Goal: Find contact information: Find contact information

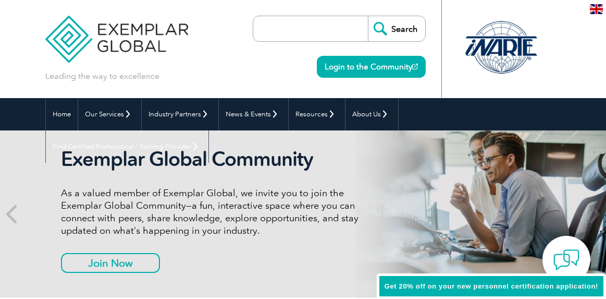
click at [231, 190] on p "As a valued member of Exemplar Global, we invite you to join the Exemplar Globa…" at bounding box center [221, 212] width 320 height 50
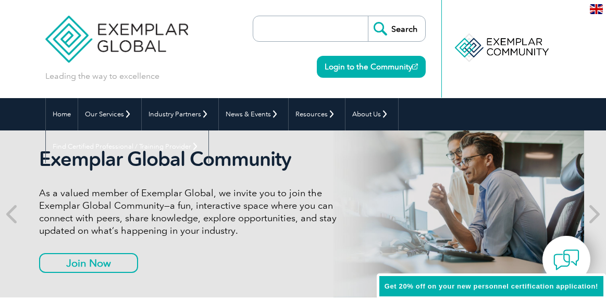
drag, startPoint x: 233, startPoint y: 194, endPoint x: 222, endPoint y: 195, distance: 10.5
click at [222, 195] on p "As a valued member of Exemplar Global, we invite you to join the Exemplar Globa…" at bounding box center [199, 212] width 320 height 50
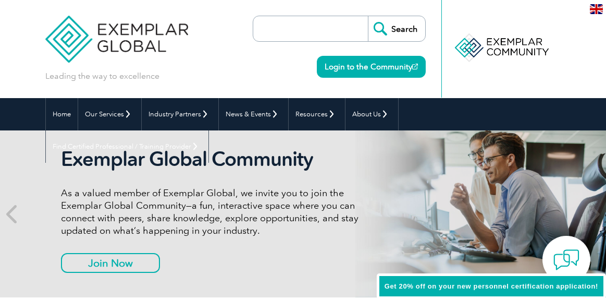
scroll to position [261, 0]
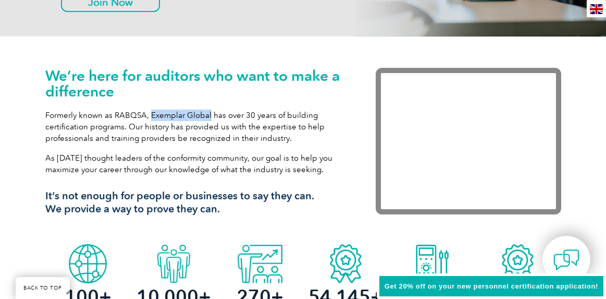
drag, startPoint x: 208, startPoint y: 113, endPoint x: 150, endPoint y: 115, distance: 58.4
click at [150, 115] on p "Formerly known as RABQSA, Exemplar Global has over 30 years of building certifi…" at bounding box center [194, 126] width 299 height 34
copy p "Exemplar Global"
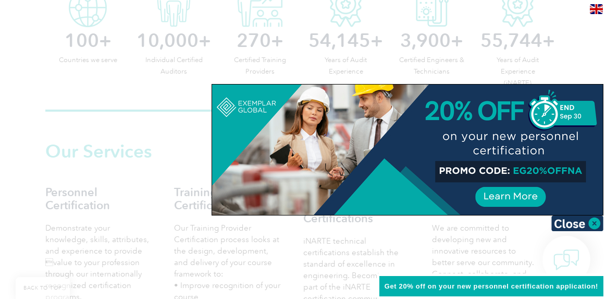
scroll to position [521, 0]
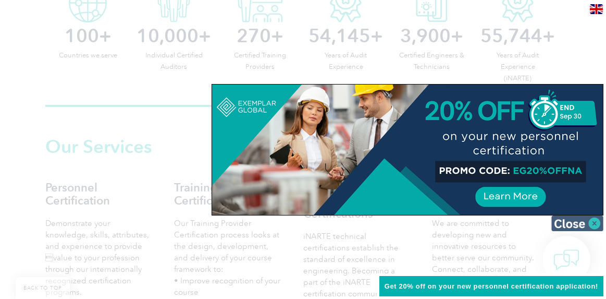
click at [591, 223] on img at bounding box center [577, 223] width 52 height 16
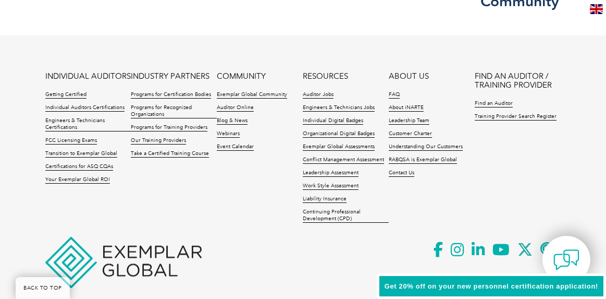
scroll to position [2492, 0]
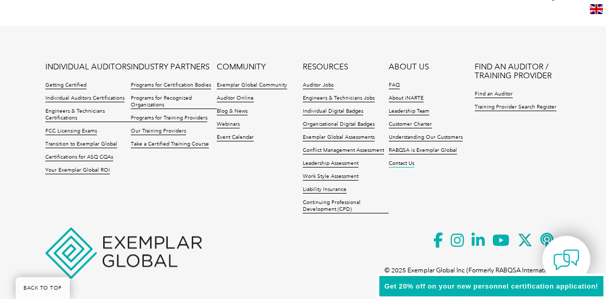
click at [403, 160] on link "Contact Us" at bounding box center [402, 163] width 26 height 7
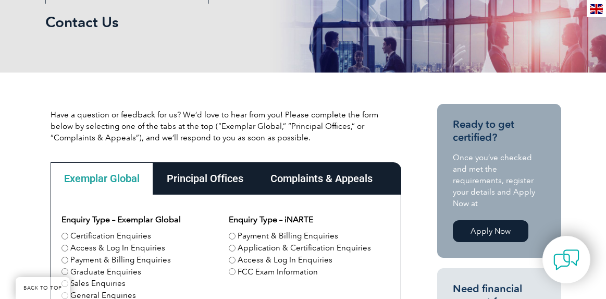
scroll to position [148, 0]
